Goal: Transaction & Acquisition: Purchase product/service

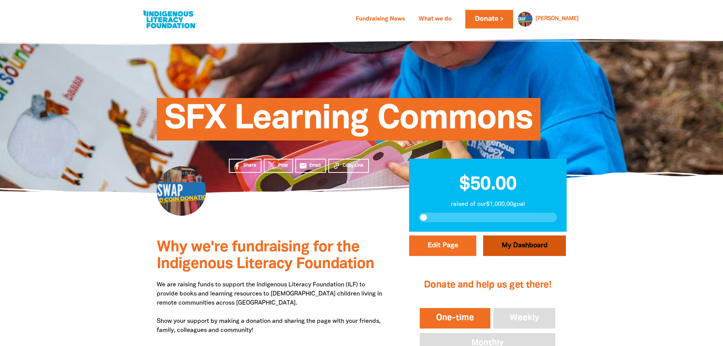
click at [524, 246] on link "My Dashboard" at bounding box center [524, 245] width 83 height 20
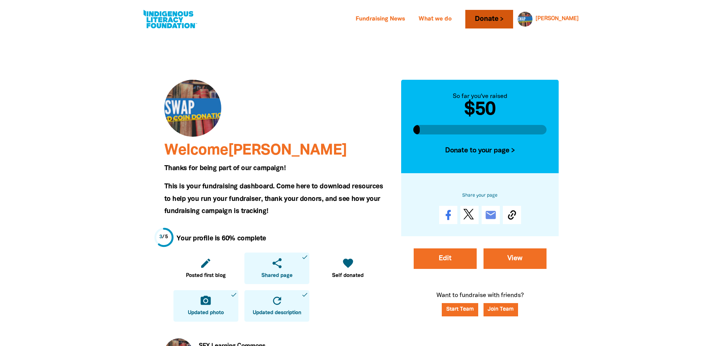
click at [499, 18] on link "Donate" at bounding box center [489, 19] width 48 height 19
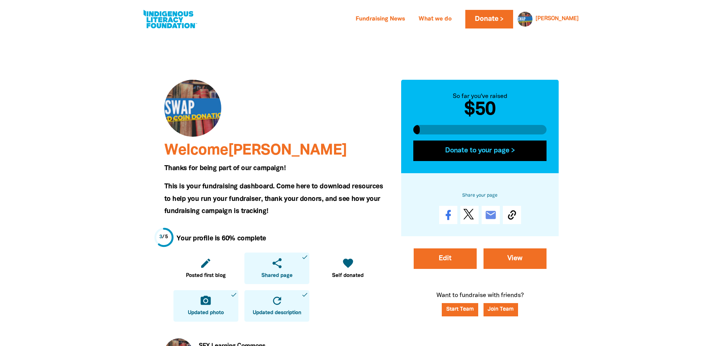
click at [471, 150] on button "Donate to your page >" at bounding box center [480, 150] width 134 height 20
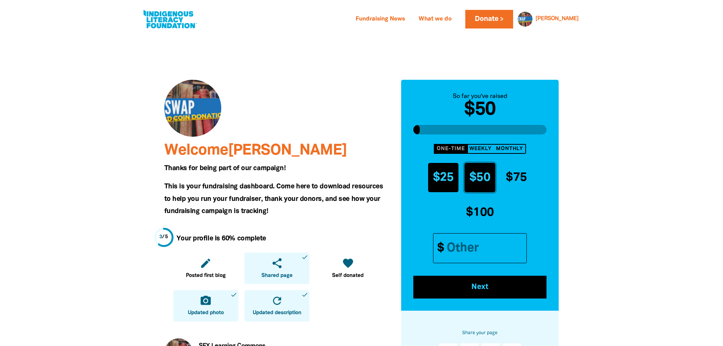
click at [433, 177] on span "$25" at bounding box center [443, 177] width 21 height 11
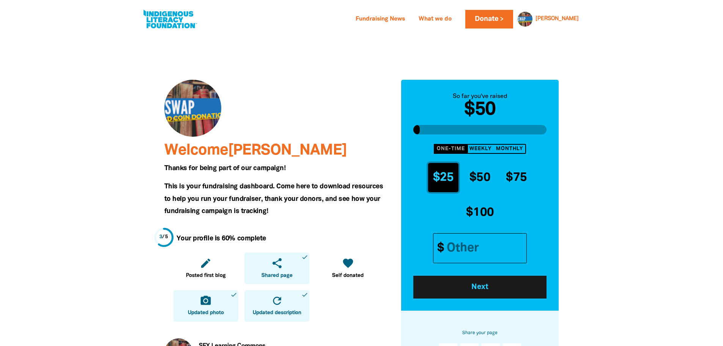
click at [466, 283] on span "Next" at bounding box center [480, 287] width 113 height 8
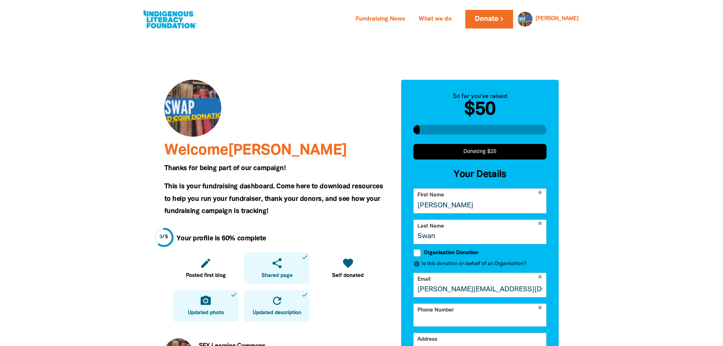
select select "AU"
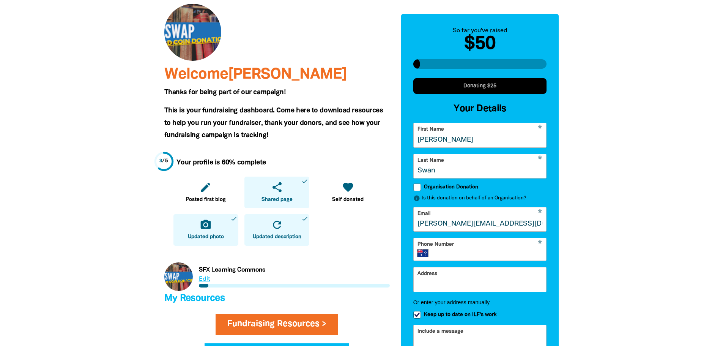
scroll to position [114, 0]
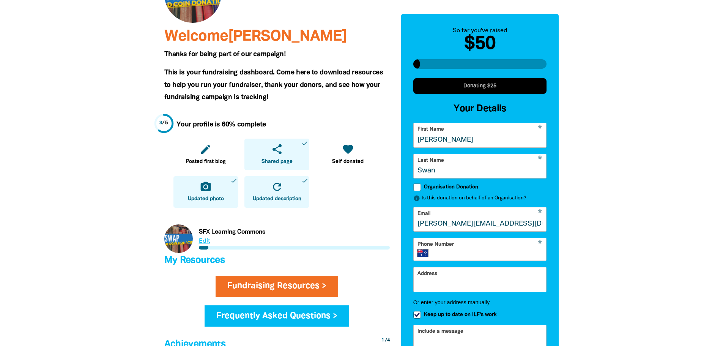
click at [469, 257] on input "Phone Number" at bounding box center [488, 253] width 107 height 8
type input "0411 271 637"
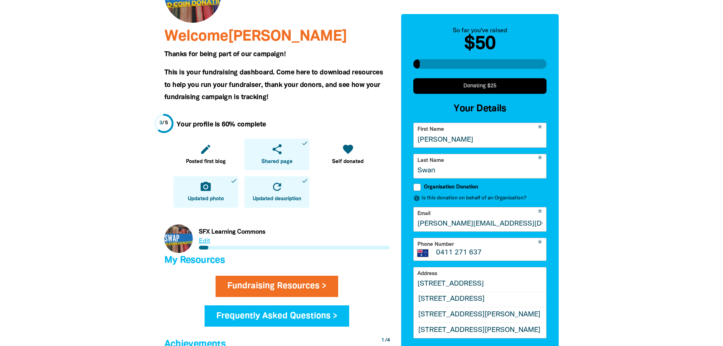
scroll to position [228, 0]
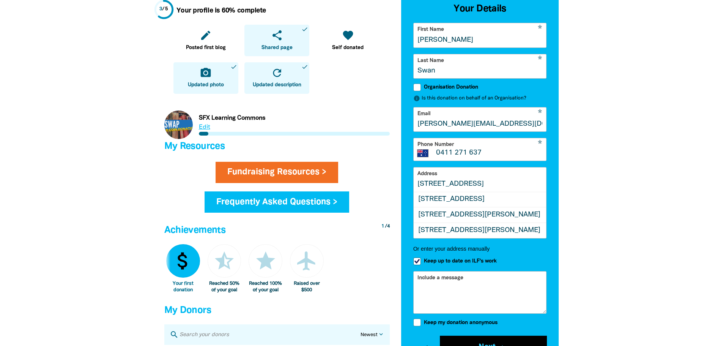
click at [499, 192] on div "[STREET_ADDRESS]" at bounding box center [480, 199] width 133 height 15
type input "[STREET_ADDRESS]"
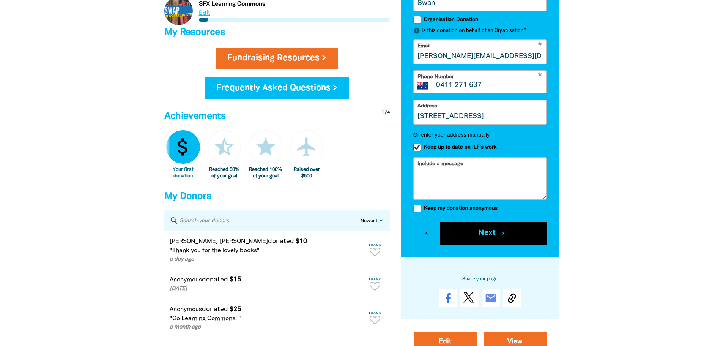
scroll to position [418, 0]
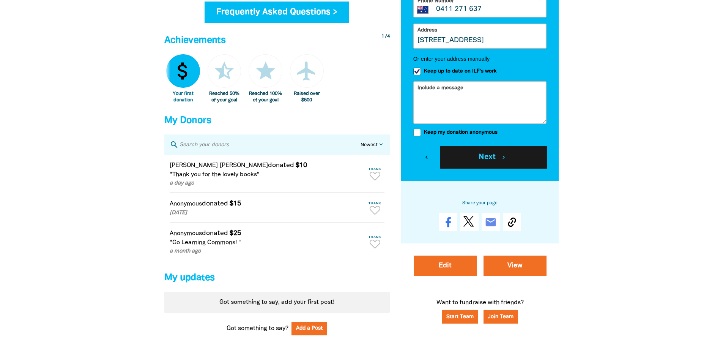
click at [467, 155] on button "Next chevron_right" at bounding box center [493, 157] width 107 height 23
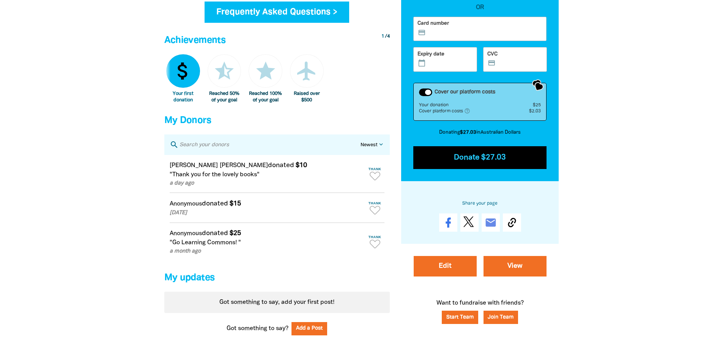
click at [427, 31] on icon "credit_card" at bounding box center [422, 32] width 9 height 8
click at [450, 30] on input "Card number credit_card" at bounding box center [485, 30] width 115 height 0
click at [427, 29] on icon "credit_card" at bounding box center [422, 32] width 9 height 8
click at [451, 30] on input "Card number credit_card" at bounding box center [485, 30] width 115 height 0
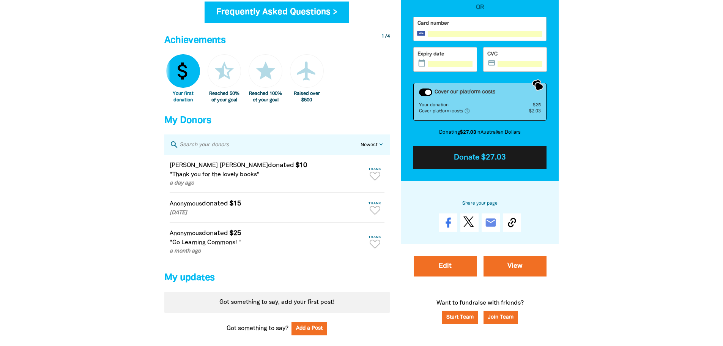
click at [480, 156] on button "Donate $27.03" at bounding box center [480, 157] width 134 height 23
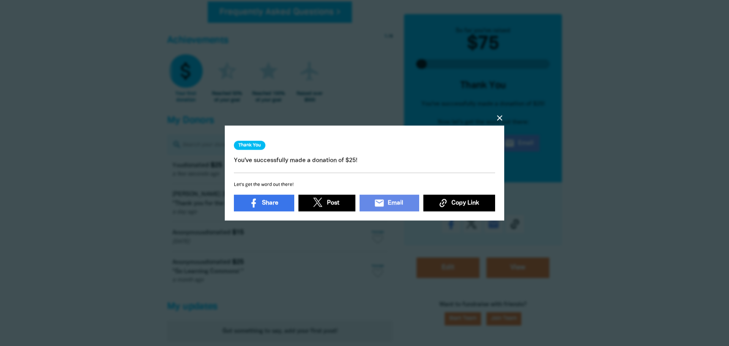
click at [504, 114] on icon "close" at bounding box center [499, 117] width 9 height 9
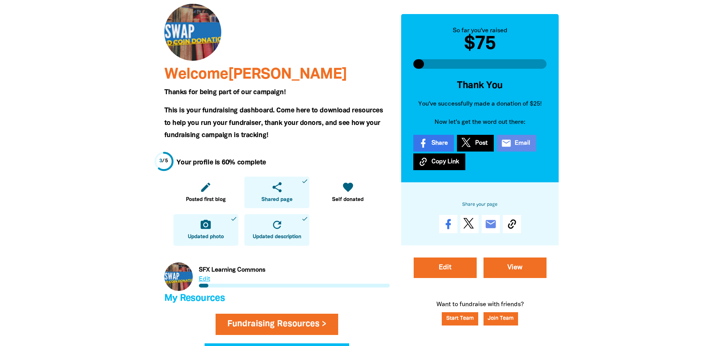
scroll to position [0, 0]
